Goal: Task Accomplishment & Management: Complete application form

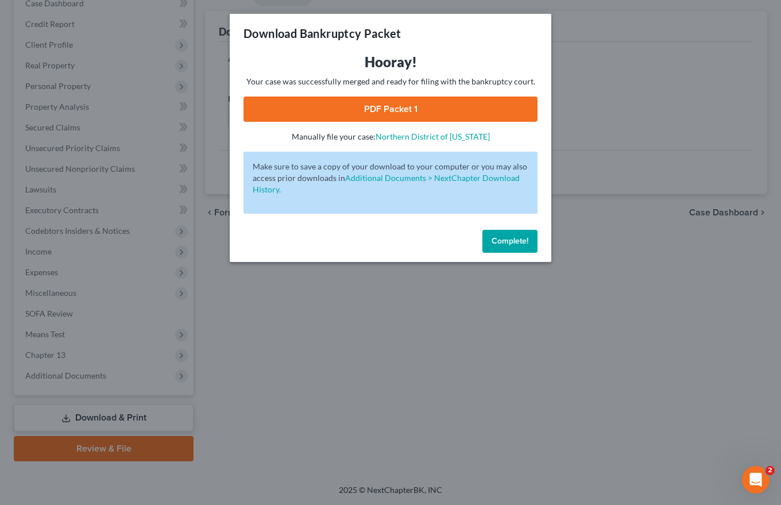
click at [500, 249] on button "Complete!" at bounding box center [510, 241] width 55 height 23
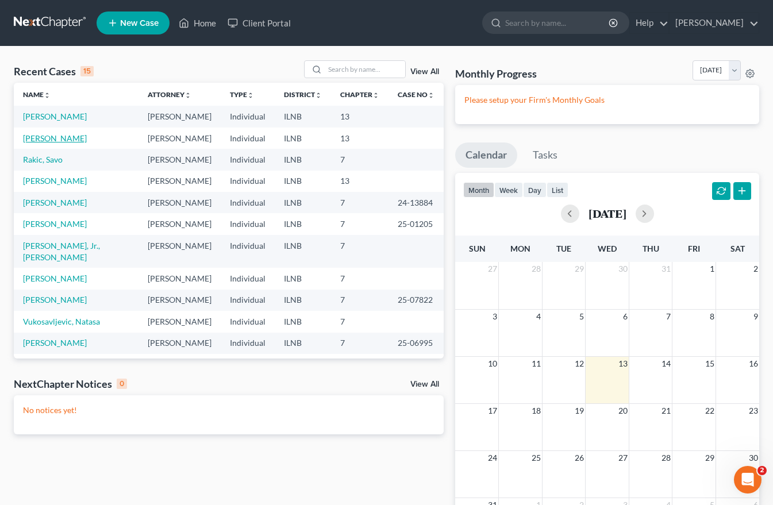
click at [61, 138] on link "[PERSON_NAME]" at bounding box center [55, 138] width 64 height 10
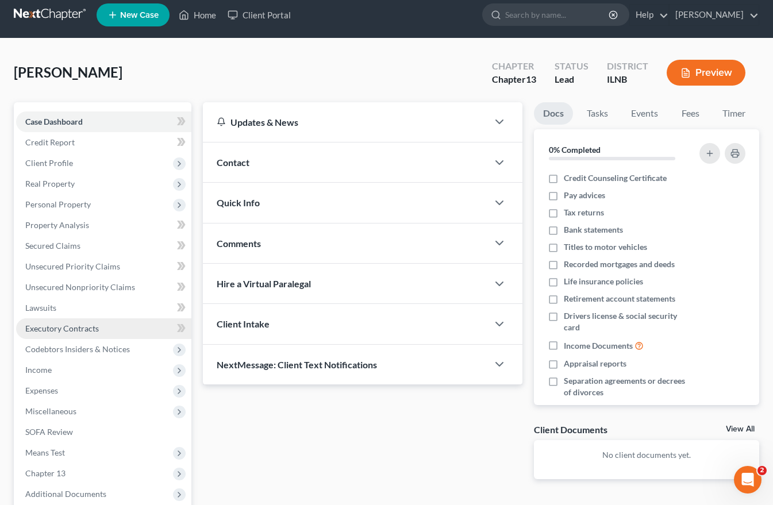
scroll to position [126, 0]
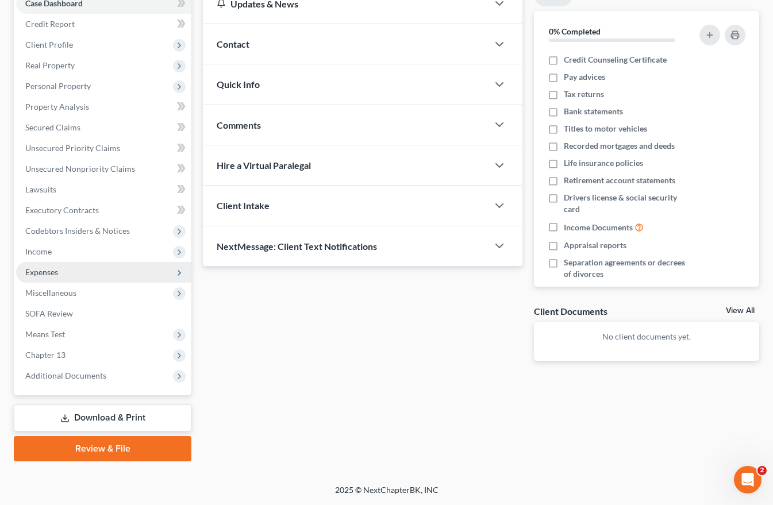
click at [45, 275] on span "Expenses" at bounding box center [41, 272] width 33 height 10
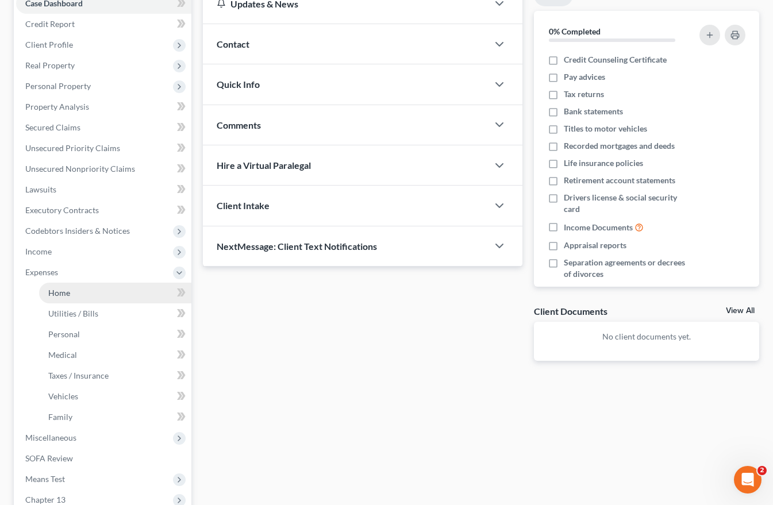
click at [47, 294] on link "Home" at bounding box center [115, 293] width 152 height 21
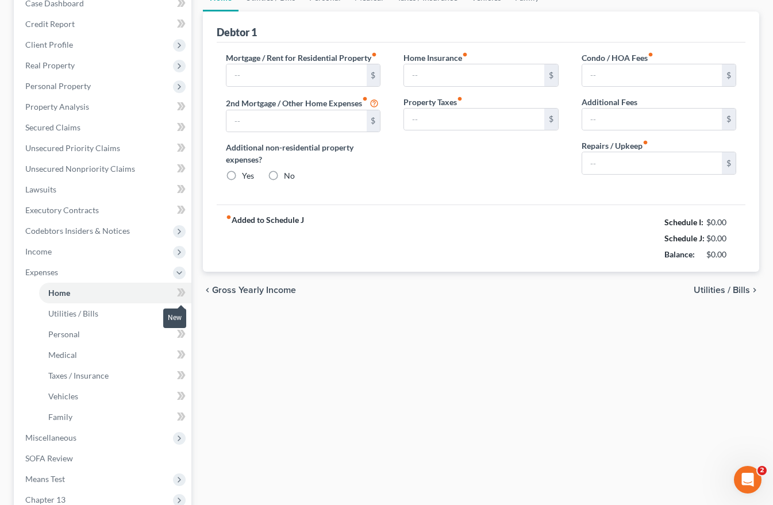
type input "1,018.00"
type input "0.00"
radio input "true"
type input "0.00"
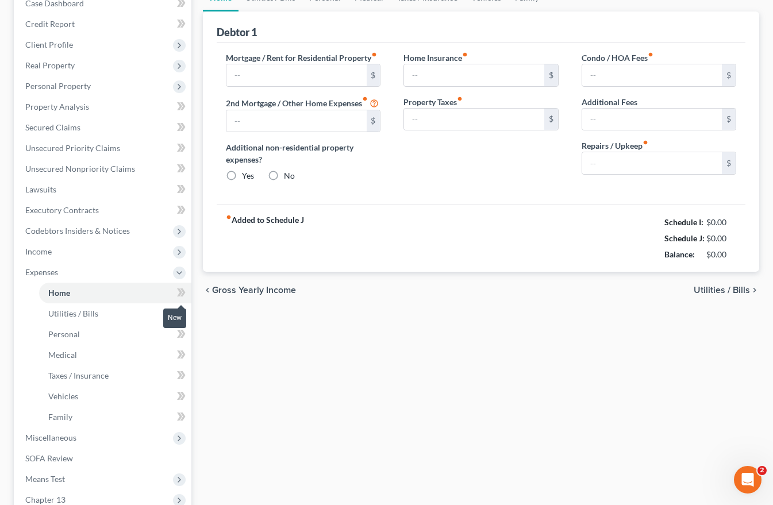
type input "420.00"
type input "0.00"
type input "50.00"
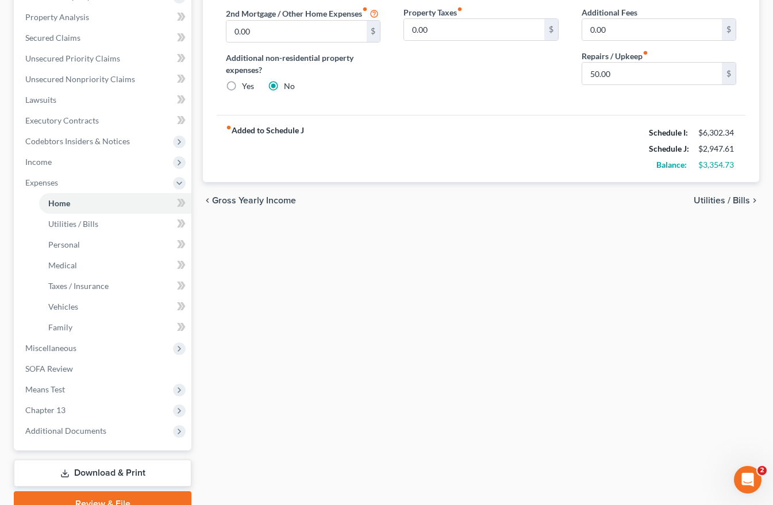
scroll to position [271, 0]
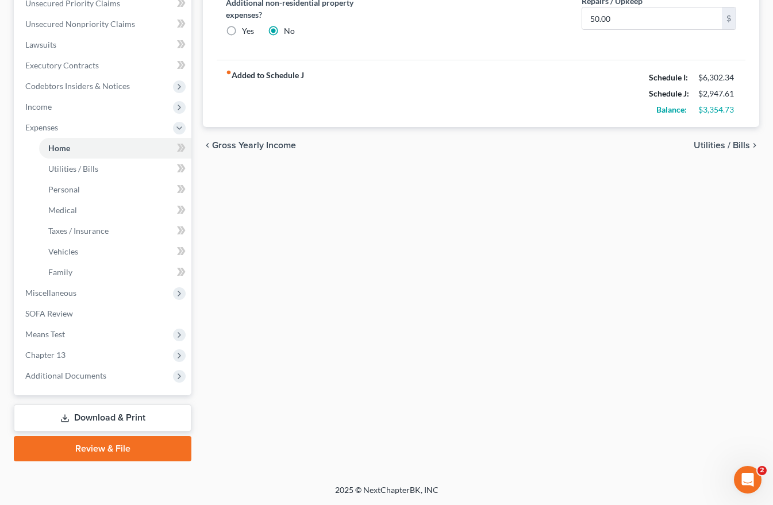
click at [57, 412] on link "Download & Print" at bounding box center [103, 417] width 178 height 27
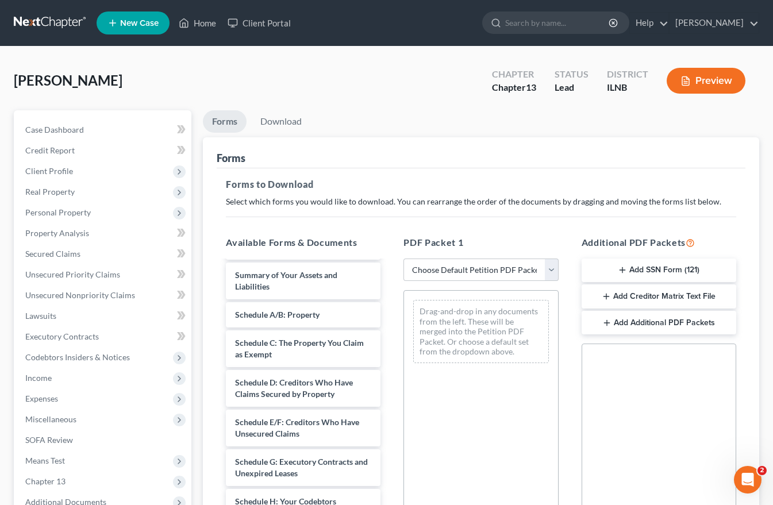
scroll to position [230, 0]
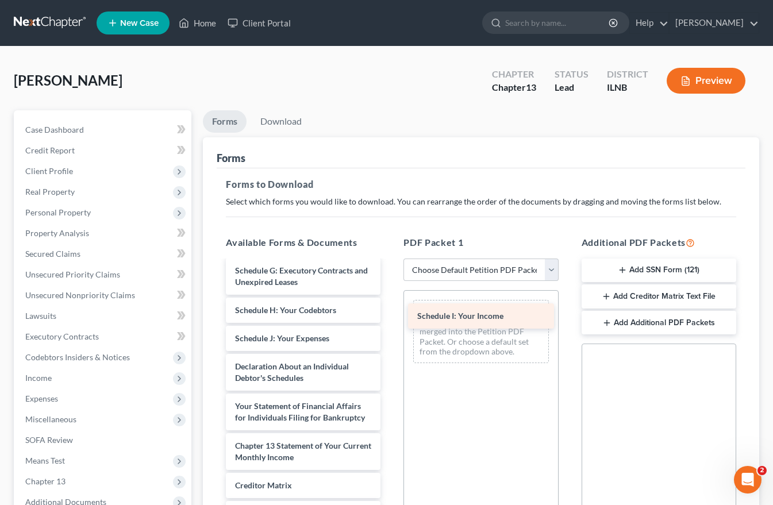
drag, startPoint x: 254, startPoint y: 341, endPoint x: 448, endPoint y: 317, distance: 195.2
click at [390, 317] on div "Schedule I: Your Income Voluntary Petition for Individuals Filing for Bankruptc…" at bounding box center [303, 319] width 173 height 574
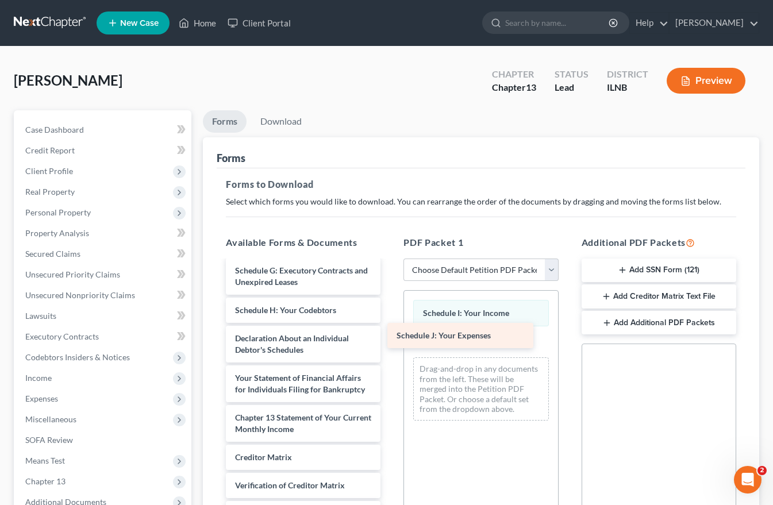
drag, startPoint x: 259, startPoint y: 342, endPoint x: 424, endPoint y: 339, distance: 165.5
click at [390, 339] on div "Schedule J: Your Expenses Voluntary Petition for Individuals Filing for Bankrup…" at bounding box center [303, 305] width 173 height 546
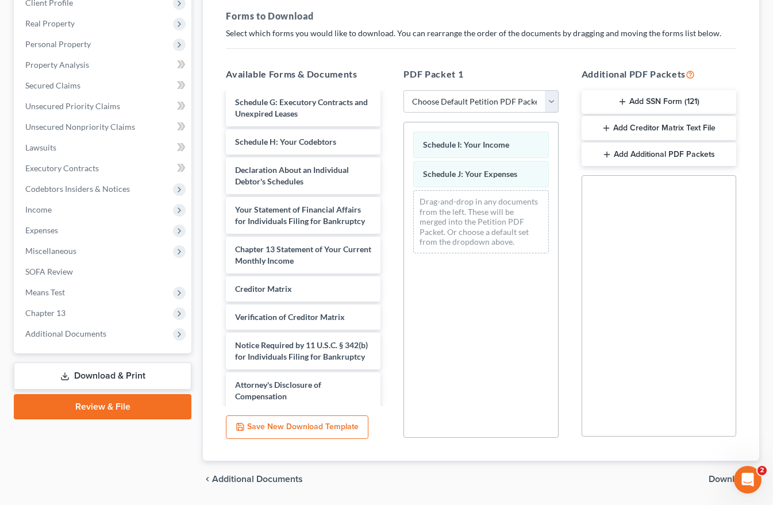
scroll to position [205, 0]
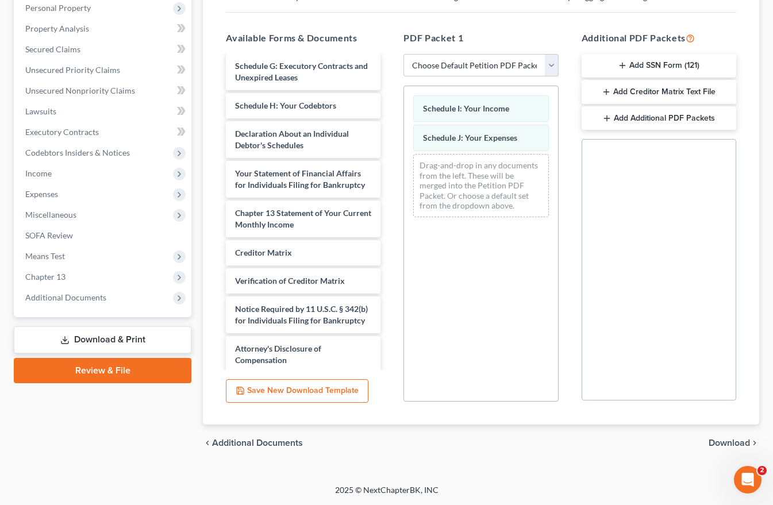
click at [725, 442] on span "Download" at bounding box center [728, 442] width 41 height 9
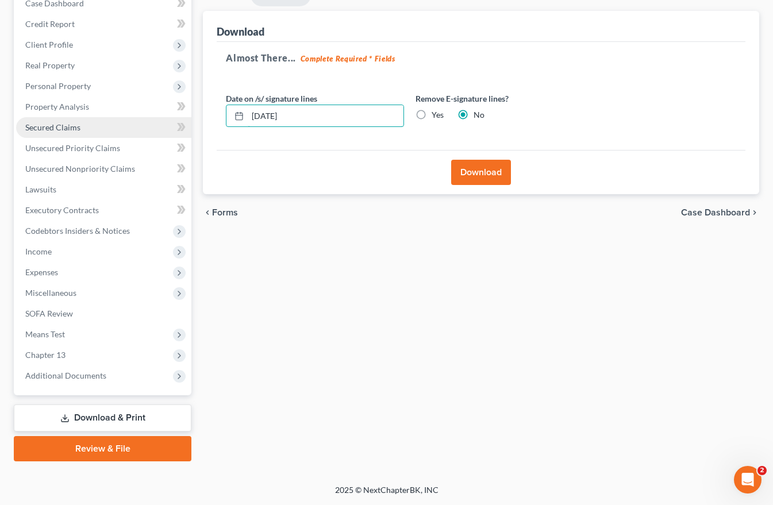
drag, startPoint x: 295, startPoint y: 117, endPoint x: 125, endPoint y: 118, distance: 170.1
click at [152, 114] on div "Petition Navigation Case Dashboard Payments Invoices Payments Payments Credit R…" at bounding box center [386, 222] width 757 height 477
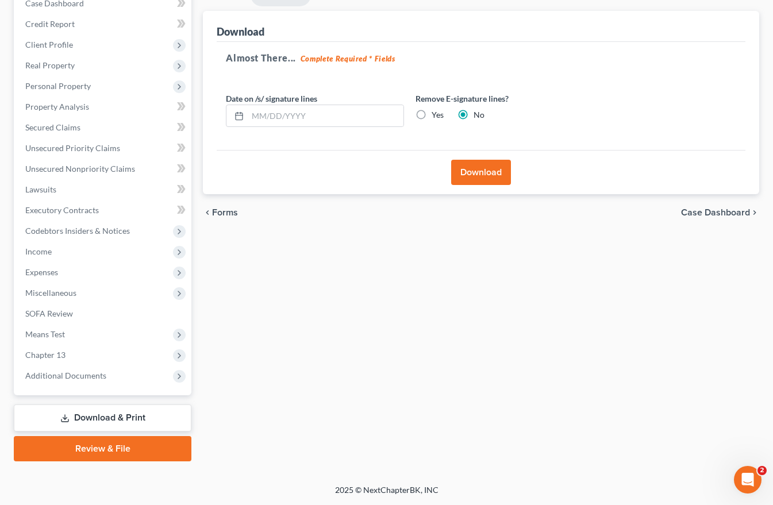
click at [431, 113] on label "Yes" at bounding box center [437, 114] width 12 height 11
click at [436, 113] on input "Yes" at bounding box center [439, 112] width 7 height 7
radio input "true"
radio input "false"
click at [469, 176] on button "Download" at bounding box center [481, 172] width 60 height 25
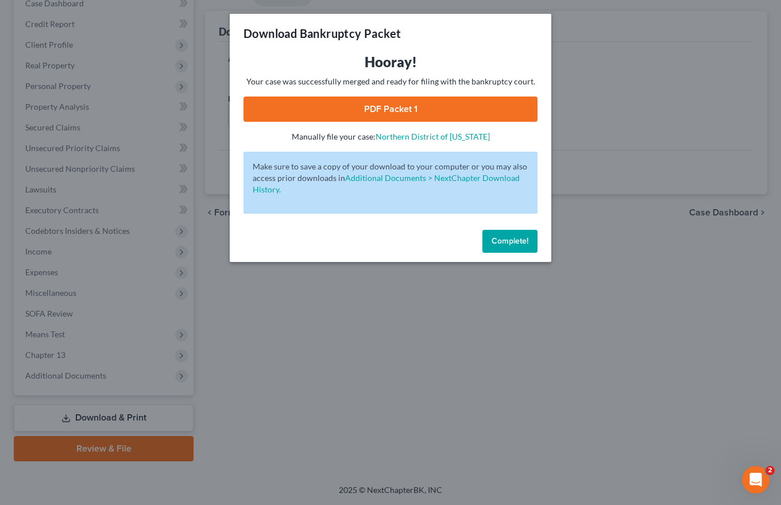
click at [385, 102] on link "PDF Packet 1" at bounding box center [391, 109] width 294 height 25
drag, startPoint x: 504, startPoint y: 240, endPoint x: 479, endPoint y: 210, distance: 39.6
click at [503, 239] on span "Complete!" at bounding box center [510, 241] width 37 height 10
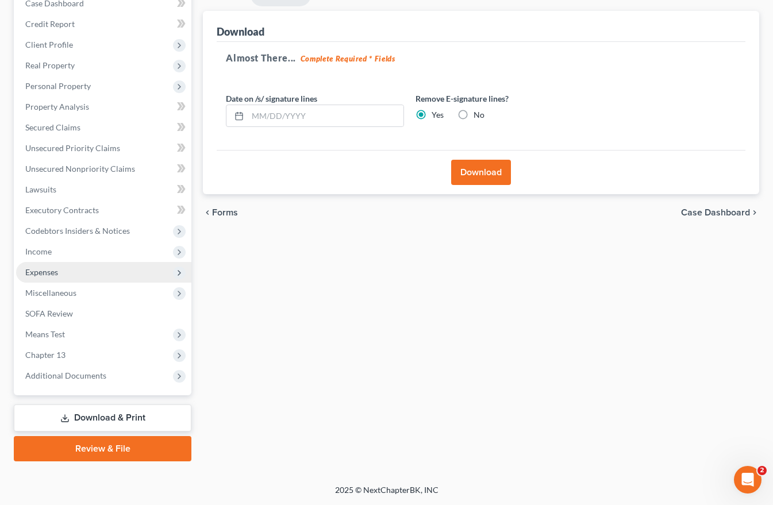
click at [41, 271] on span "Expenses" at bounding box center [41, 272] width 33 height 10
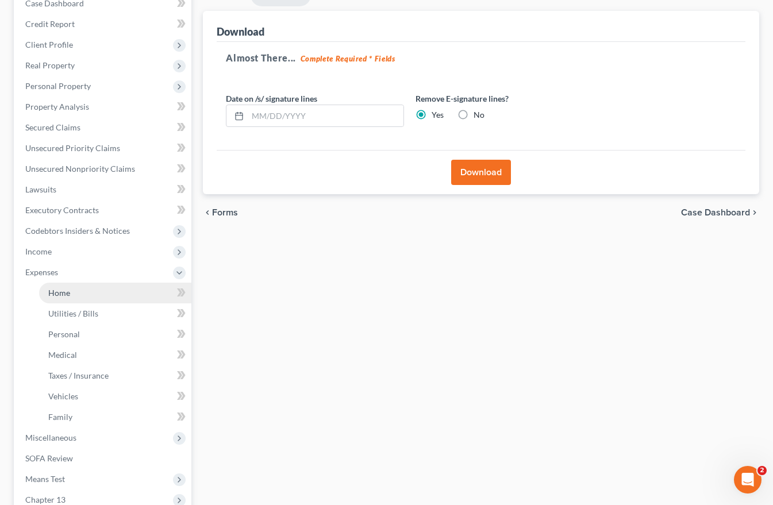
click at [53, 291] on span "Home" at bounding box center [59, 293] width 22 height 10
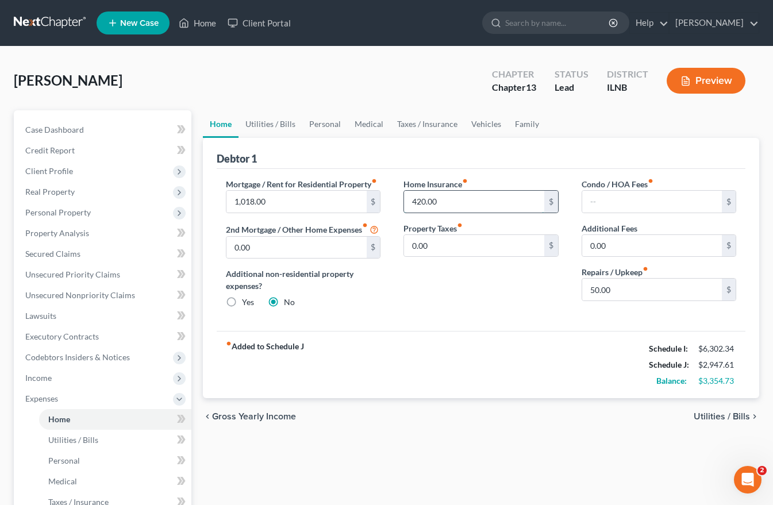
click at [413, 203] on input "420.00" at bounding box center [474, 202] width 140 height 22
type input "0"
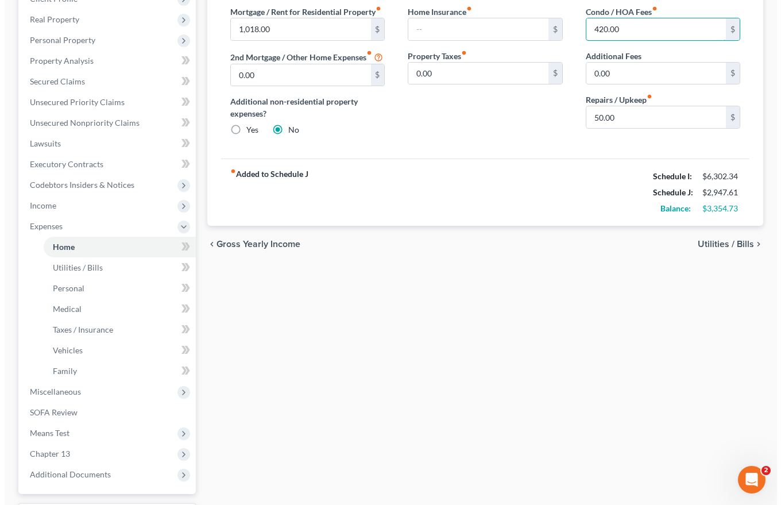
scroll to position [271, 0]
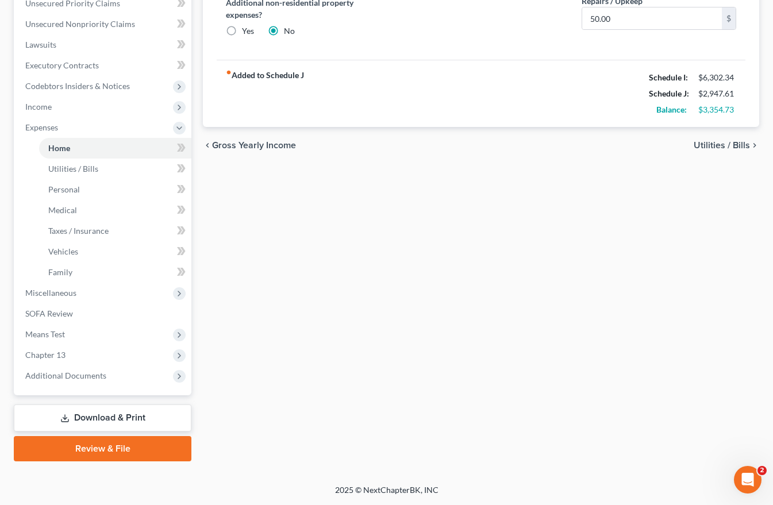
type input "420.00"
click at [92, 417] on link "Download & Print" at bounding box center [103, 417] width 178 height 27
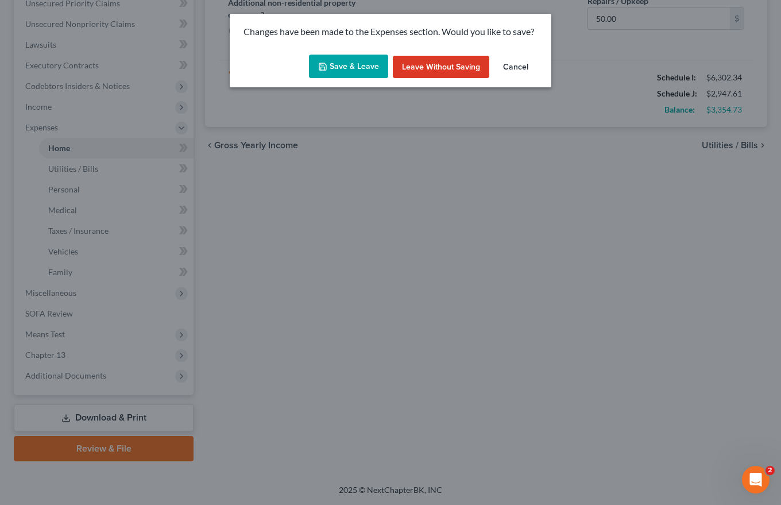
click at [369, 65] on button "Save & Leave" at bounding box center [348, 67] width 79 height 24
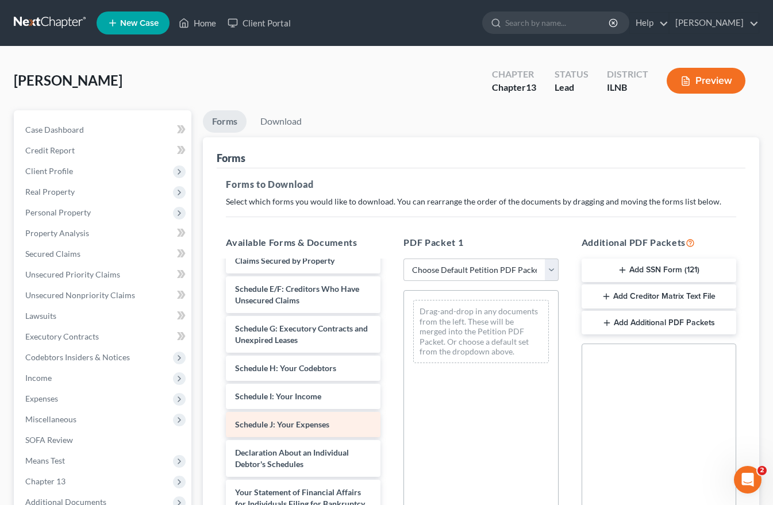
scroll to position [172, 0]
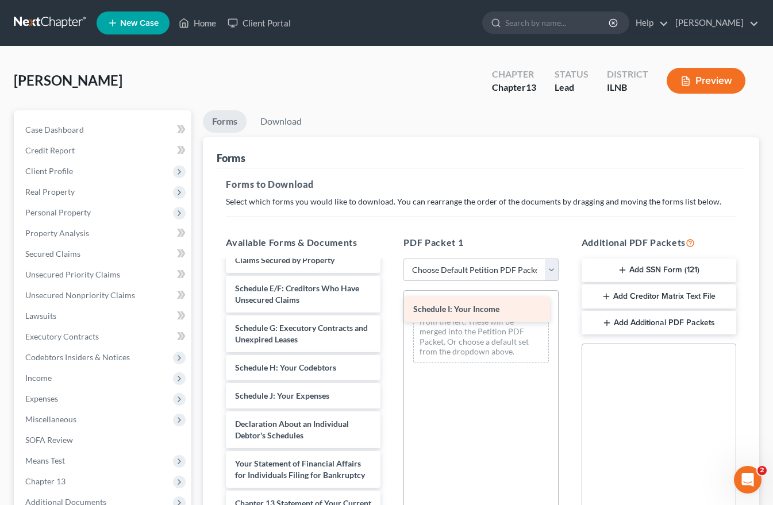
drag, startPoint x: 245, startPoint y: 395, endPoint x: 423, endPoint y: 307, distance: 198.4
click at [390, 307] on div "Schedule I: Your Income Voluntary Petition for Individuals Filing for Bankruptc…" at bounding box center [303, 376] width 173 height 574
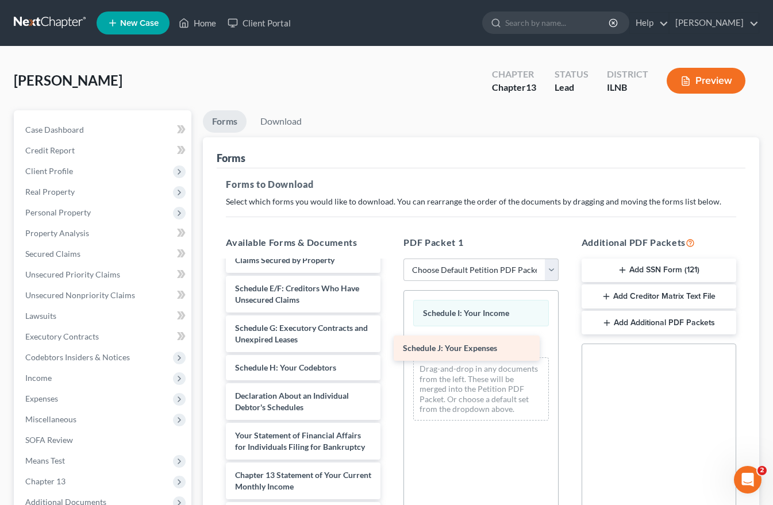
drag, startPoint x: 260, startPoint y: 396, endPoint x: 428, endPoint y: 348, distance: 174.4
click at [390, 348] on div "Schedule J: Your Expenses Voluntary Petition for Individuals Filing for Bankrup…" at bounding box center [303, 362] width 173 height 546
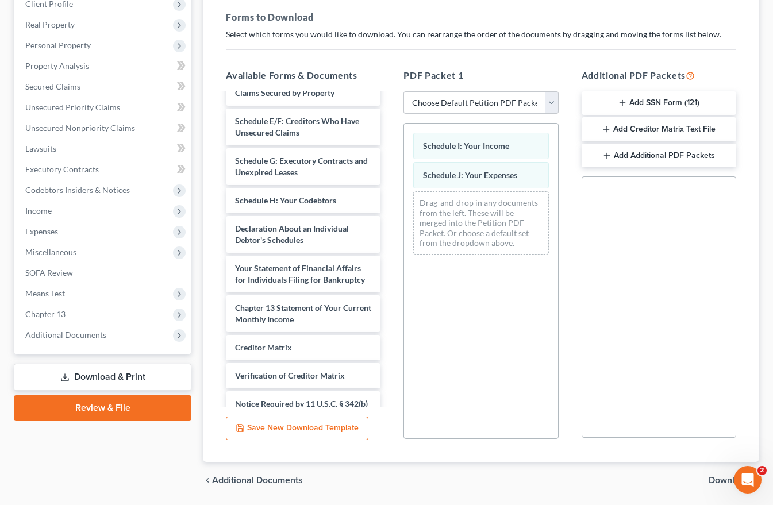
scroll to position [205, 0]
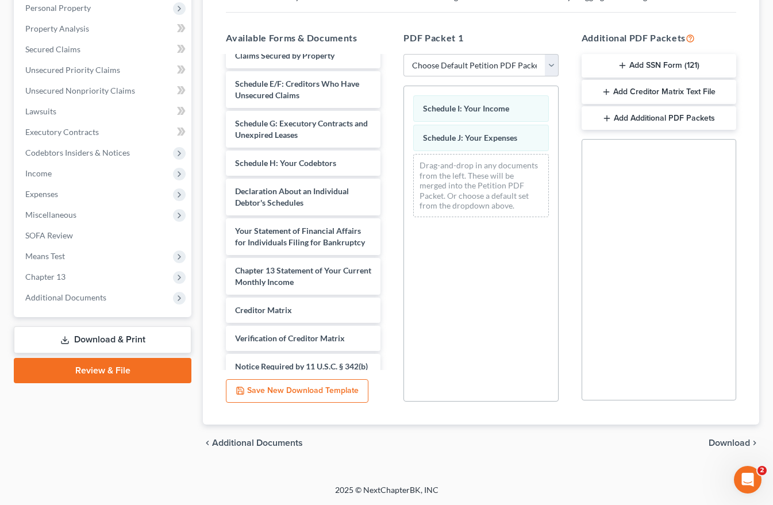
click at [737, 444] on span "Download" at bounding box center [728, 442] width 41 height 9
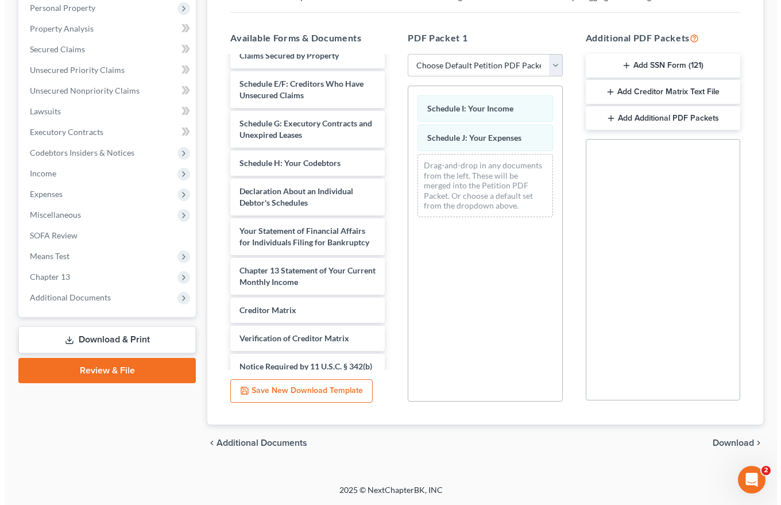
scroll to position [126, 0]
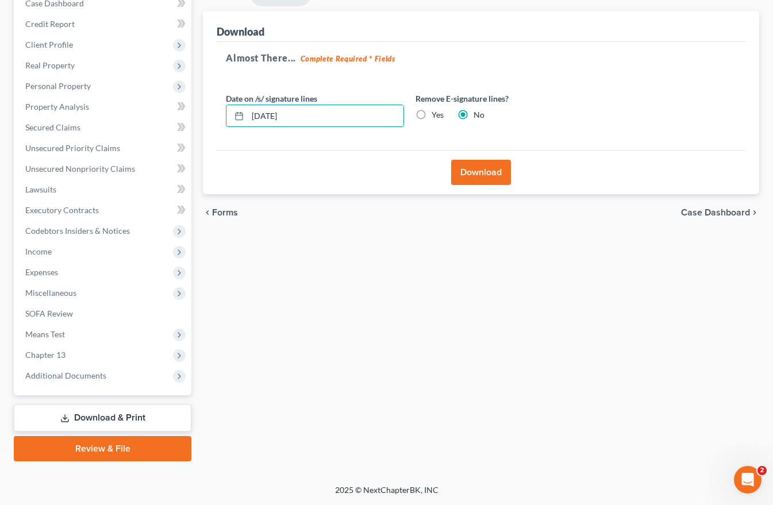
drag, startPoint x: 303, startPoint y: 110, endPoint x: 202, endPoint y: 111, distance: 101.1
click at [215, 111] on div "Download Almost There... Complete Required * Fields Date on /s/ signature lines…" at bounding box center [481, 103] width 556 height 184
click at [431, 114] on label "Yes" at bounding box center [437, 114] width 12 height 11
click at [436, 114] on input "Yes" at bounding box center [439, 112] width 7 height 7
radio input "true"
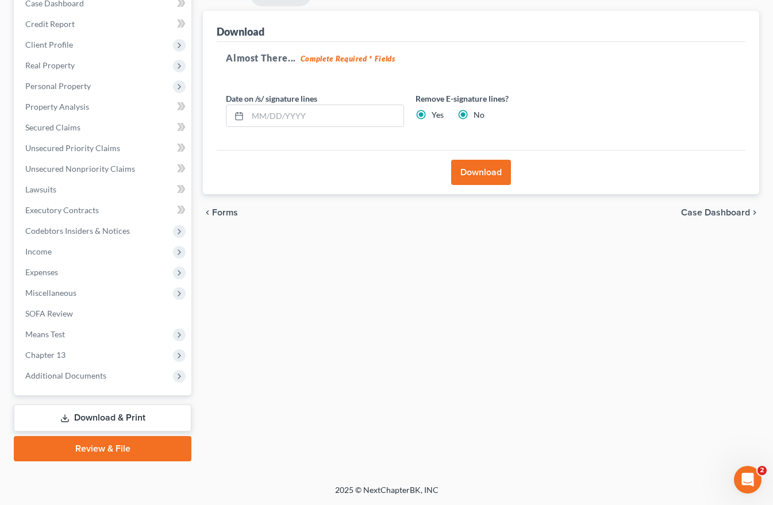
radio input "false"
click at [482, 167] on button "Download" at bounding box center [481, 172] width 60 height 25
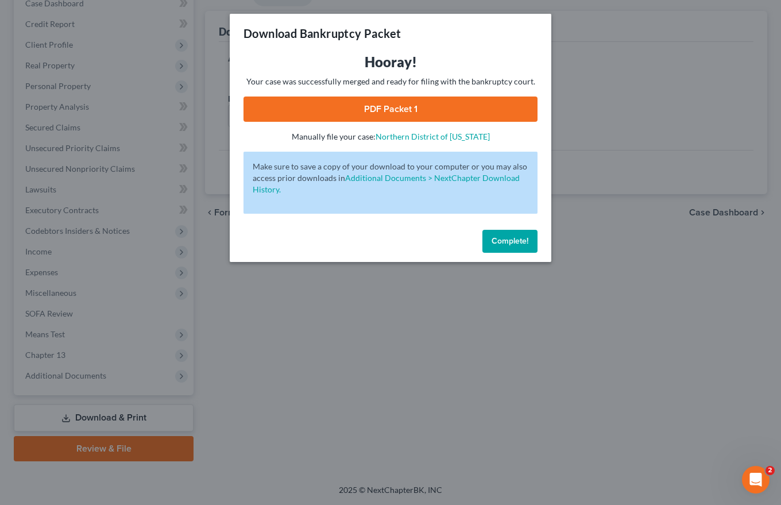
click at [403, 107] on link "PDF Packet 1" at bounding box center [391, 109] width 294 height 25
